Goal: Task Accomplishment & Management: Use online tool/utility

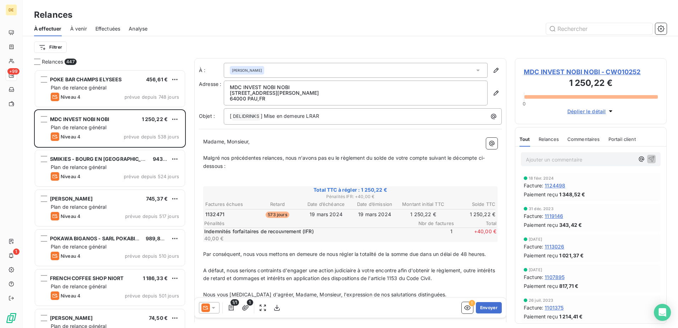
scroll to position [253, 147]
click at [587, 33] on input "text" at bounding box center [599, 28] width 106 height 11
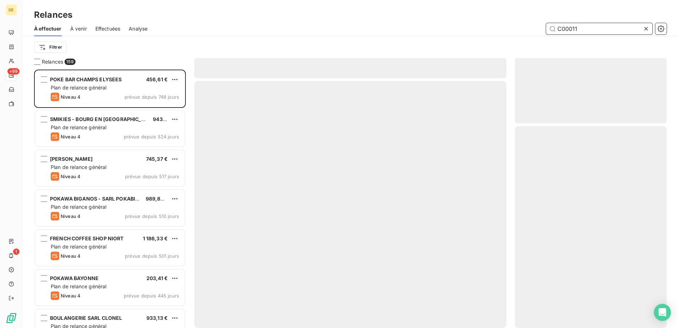
scroll to position [253, 147]
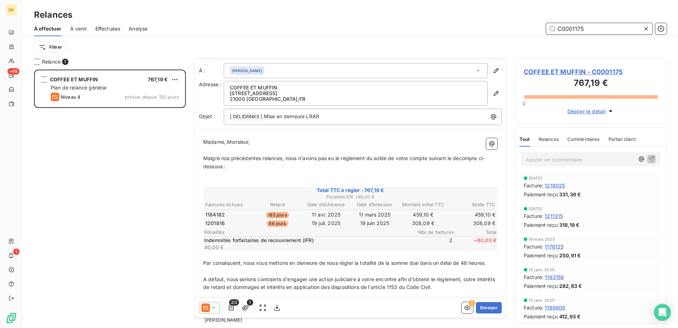
scroll to position [47, 0]
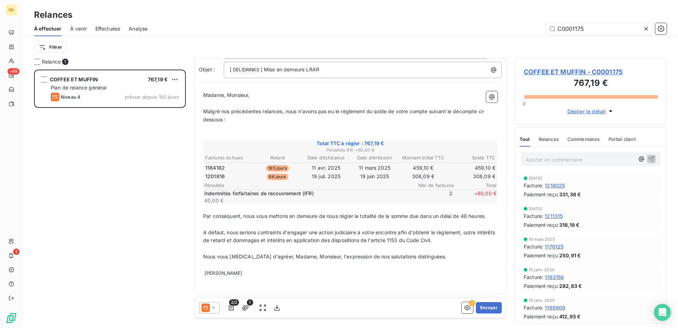
click at [214, 309] on icon at bounding box center [213, 307] width 7 height 7
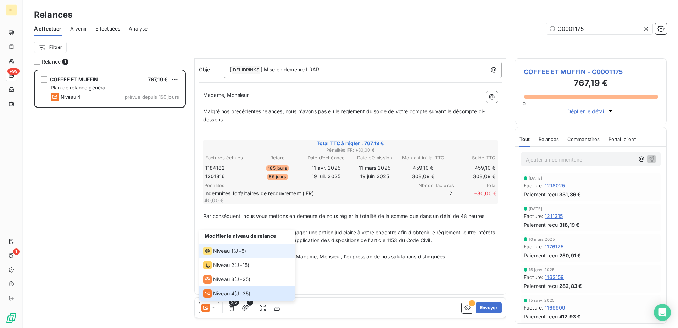
click at [244, 252] on span "J+5 )" at bounding box center [240, 250] width 11 height 7
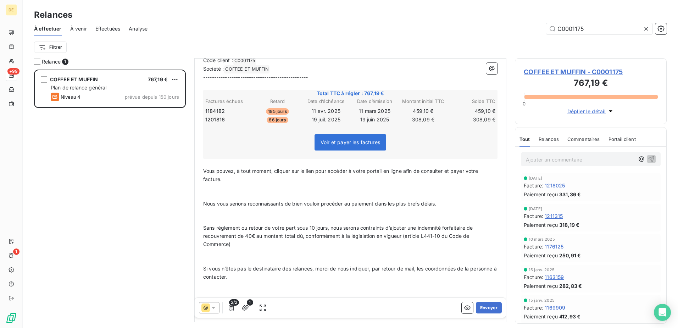
scroll to position [292, 0]
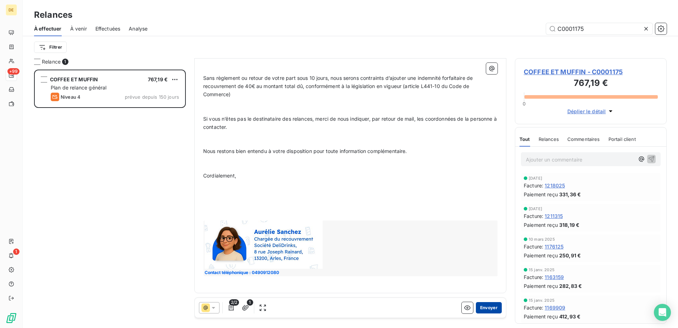
click at [489, 308] on button "Envoyer" at bounding box center [489, 307] width 26 height 11
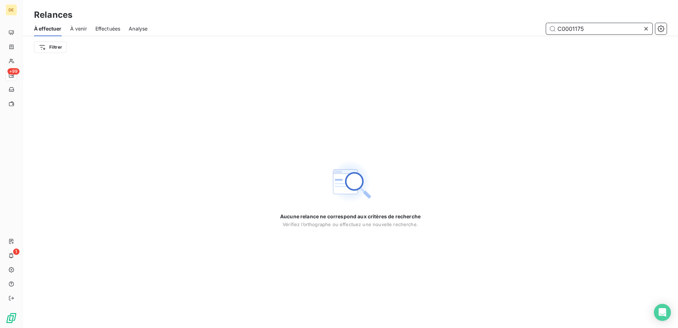
drag, startPoint x: 591, startPoint y: 28, endPoint x: 502, endPoint y: 34, distance: 88.8
click at [502, 34] on div "C0001175" at bounding box center [411, 28] width 511 height 11
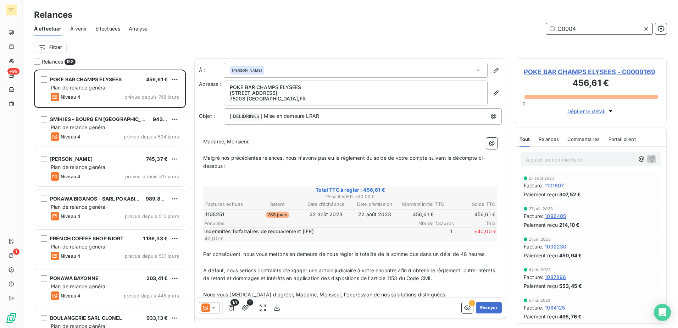
scroll to position [253, 147]
type input "C0004376"
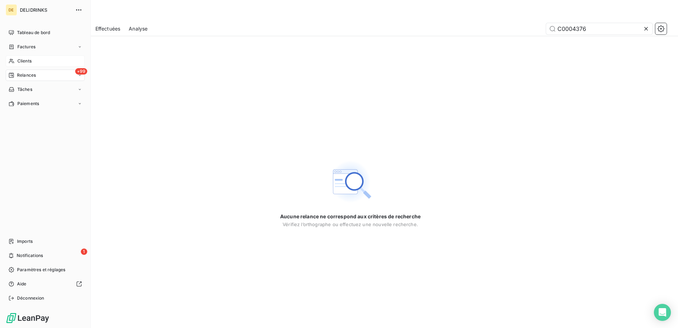
click at [24, 57] on div "Clients" at bounding box center [45, 60] width 79 height 11
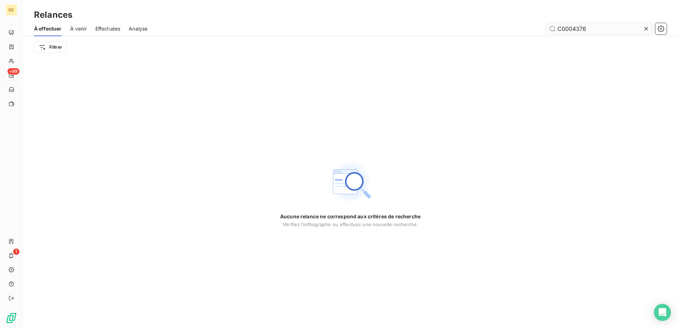
click at [603, 29] on input "C0004376" at bounding box center [599, 28] width 106 height 11
drag, startPoint x: 602, startPoint y: 29, endPoint x: 446, endPoint y: 32, distance: 156.5
click at [446, 32] on div "C0004376" at bounding box center [411, 28] width 511 height 11
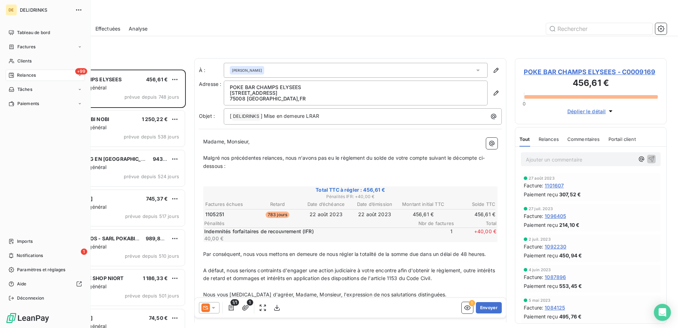
scroll to position [253, 147]
click at [24, 59] on span "Clients" at bounding box center [24, 61] width 14 height 6
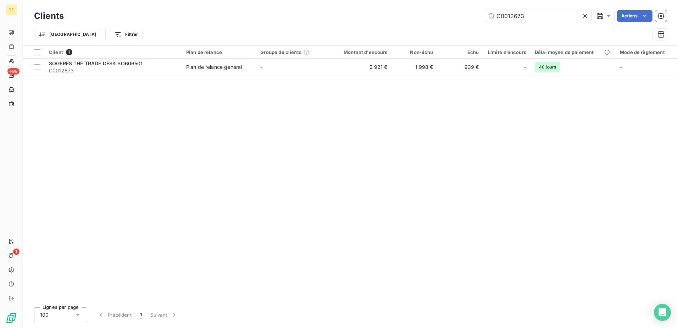
drag, startPoint x: 534, startPoint y: 17, endPoint x: 413, endPoint y: 15, distance: 120.6
click at [413, 15] on div "C0012673 Actions" at bounding box center [369, 15] width 595 height 11
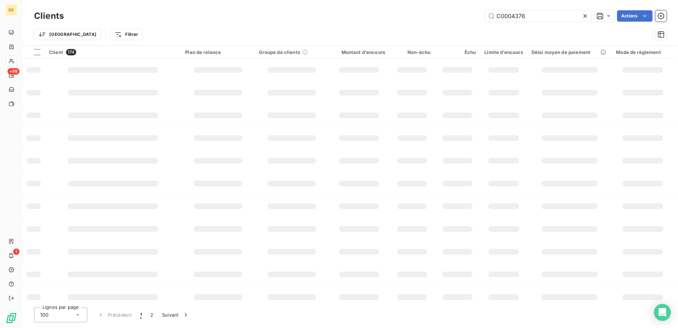
type input "C0004376"
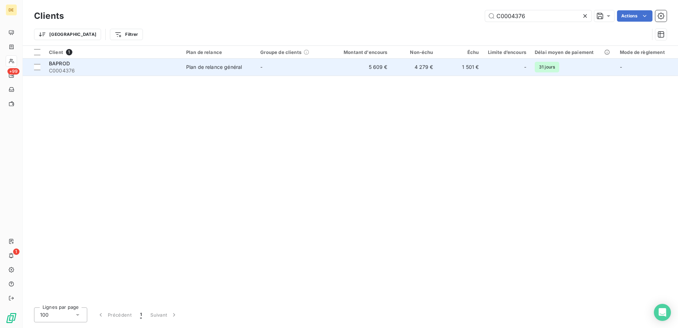
click at [300, 72] on td "-" at bounding box center [293, 67] width 74 height 17
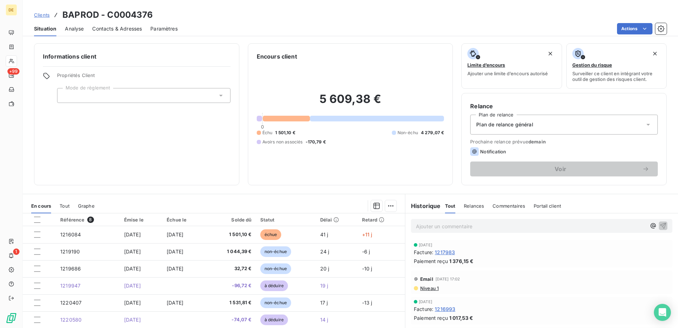
click at [549, 128] on div "Plan de relance général" at bounding box center [564, 125] width 188 height 20
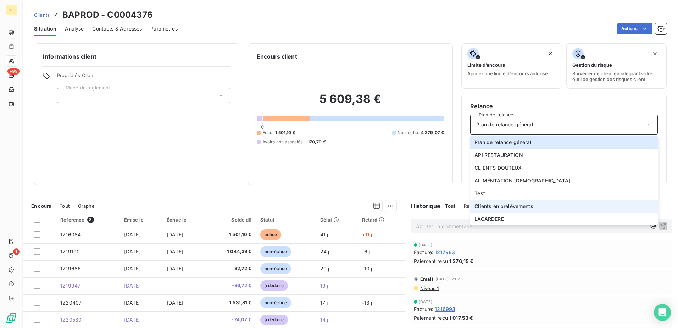
click at [504, 209] on span "Clients en prélèvements" at bounding box center [504, 206] width 59 height 7
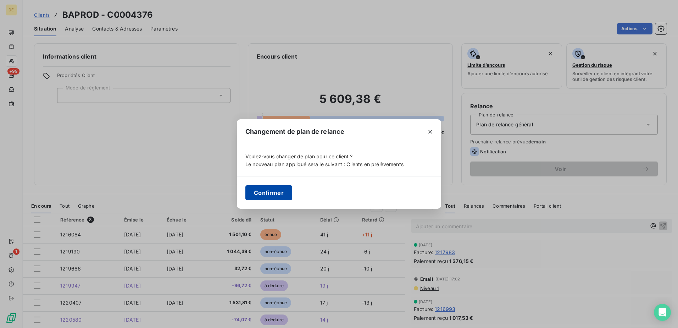
click at [265, 193] on button "Confirmer" at bounding box center [268, 192] width 47 height 15
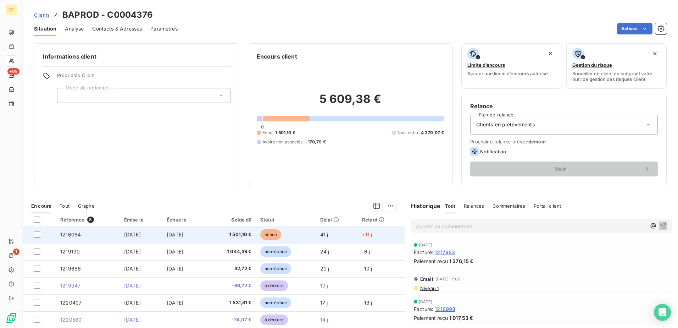
click at [206, 232] on td "[DATE]" at bounding box center [183, 234] width 43 height 17
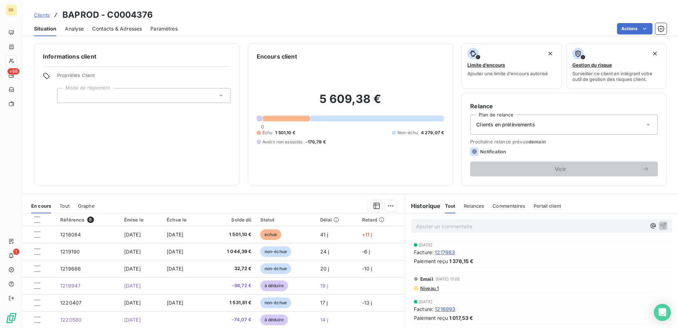
click at [526, 145] on div "Prochaine relance prévue [DATE] Notification Voir" at bounding box center [564, 158] width 188 height 38
click at [498, 152] on span "Notification" at bounding box center [493, 152] width 26 height 6
click at [479, 204] on span "Relances" at bounding box center [474, 206] width 20 height 6
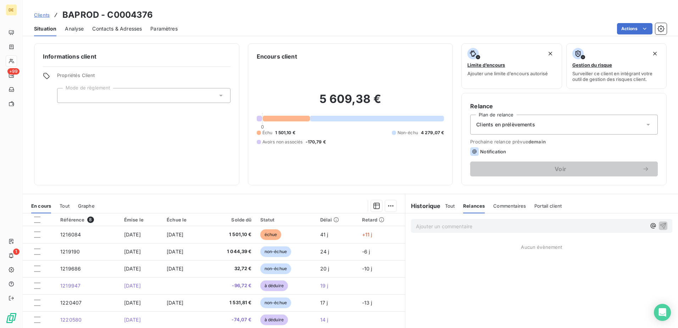
click at [447, 204] on span "Tout" at bounding box center [450, 206] width 10 height 6
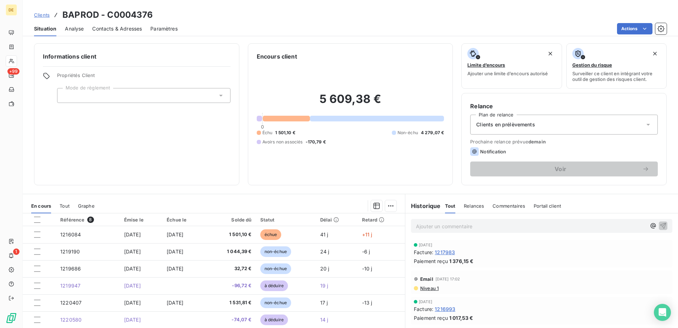
scroll to position [35, 0]
click at [421, 254] on span "Niveau 1" at bounding box center [429, 253] width 19 height 6
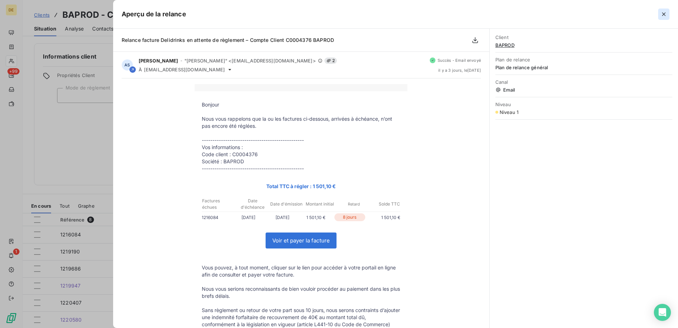
click at [665, 17] on icon "button" at bounding box center [664, 14] width 7 height 7
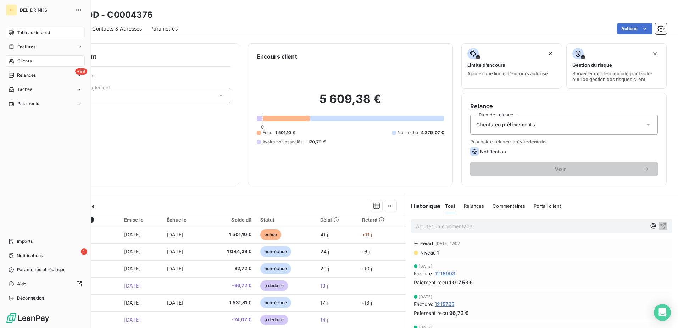
click at [18, 34] on span "Tableau de bord" at bounding box center [33, 32] width 33 height 6
